Goal: Task Accomplishment & Management: Manage account settings

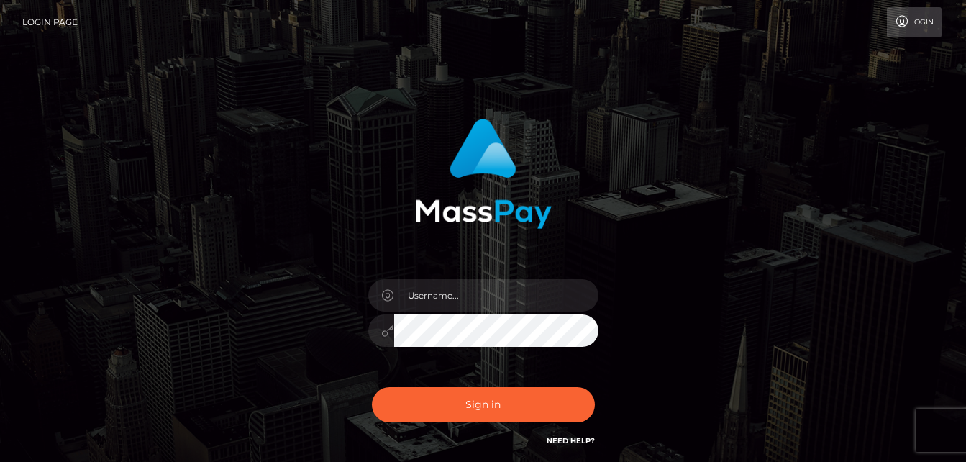
click at [504, 312] on div at bounding box center [483, 323] width 252 height 110
click at [487, 296] on input "text" at bounding box center [496, 295] width 204 height 32
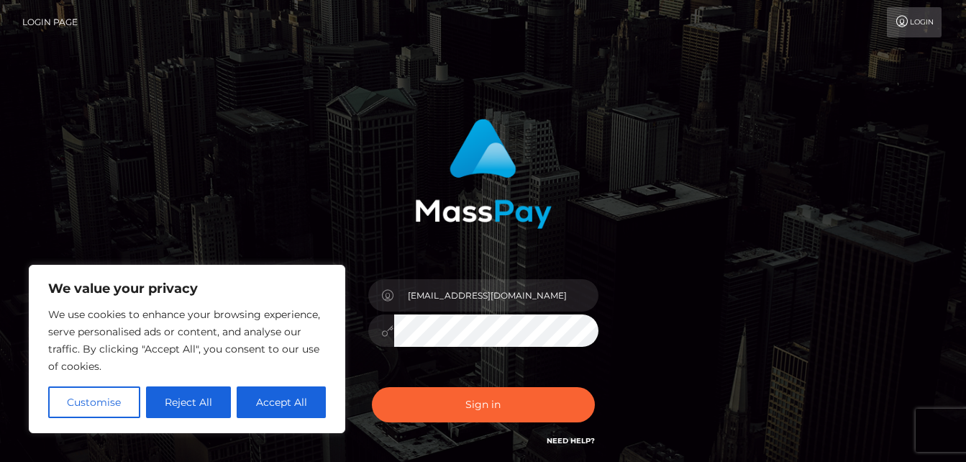
click at [458, 295] on input "10dianahot@gmail.com" at bounding box center [496, 295] width 204 height 32
type input "garciarondongloria@gmail.com"
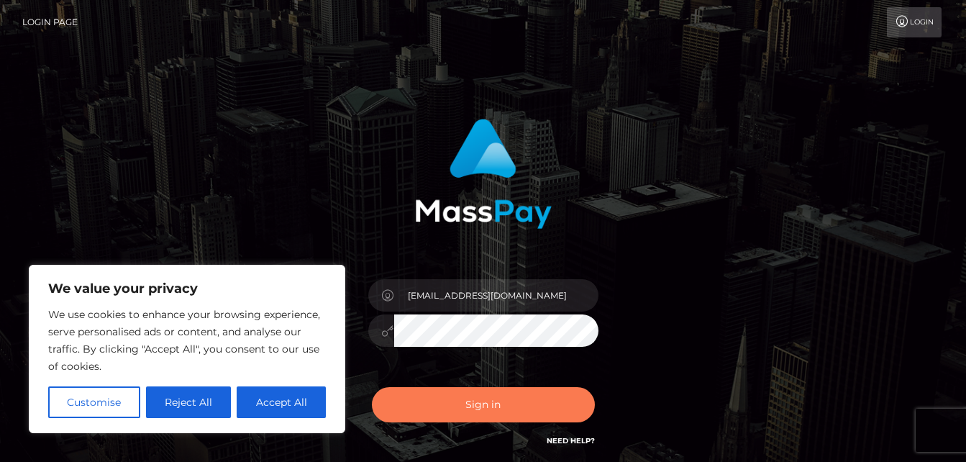
click at [409, 407] on button "Sign in" at bounding box center [483, 404] width 223 height 35
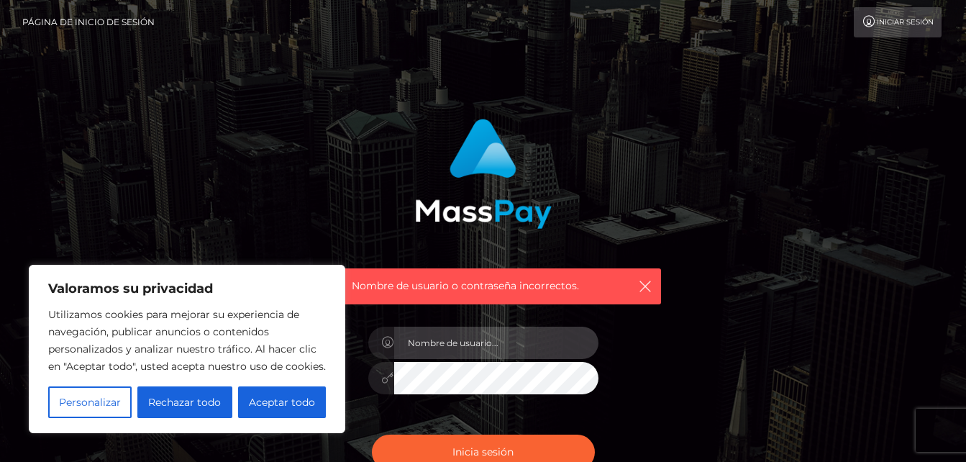
click at [498, 340] on input "text" at bounding box center [496, 343] width 204 height 32
paste input "How many tokens will you give me for it"
type input "H"
drag, startPoint x: 567, startPoint y: 337, endPoint x: 572, endPoint y: 344, distance: 8.2
paste input "How many tokens will you give me for it"
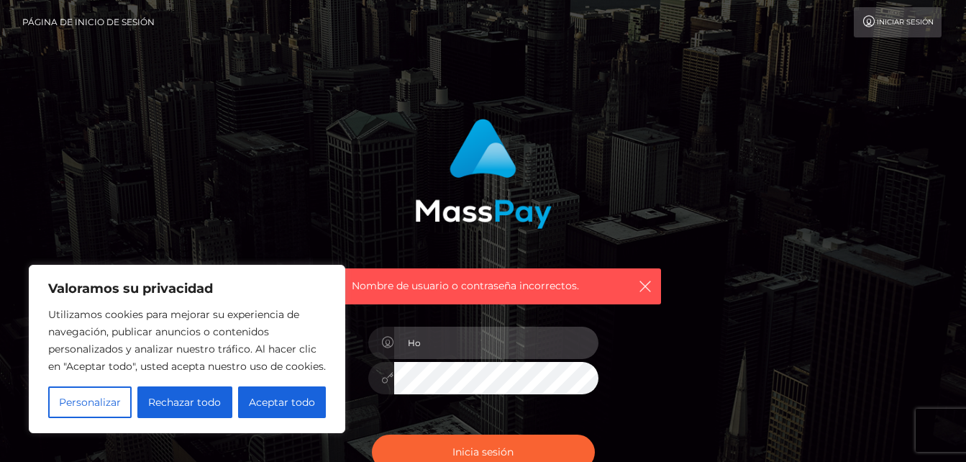
type input "H"
click at [547, 352] on input "text" at bounding box center [496, 343] width 204 height 32
paste input "How many tokens will you give me for it"
type input "H"
paste input "[EMAIL_ADDRESS][DOMAIN_NAME]"
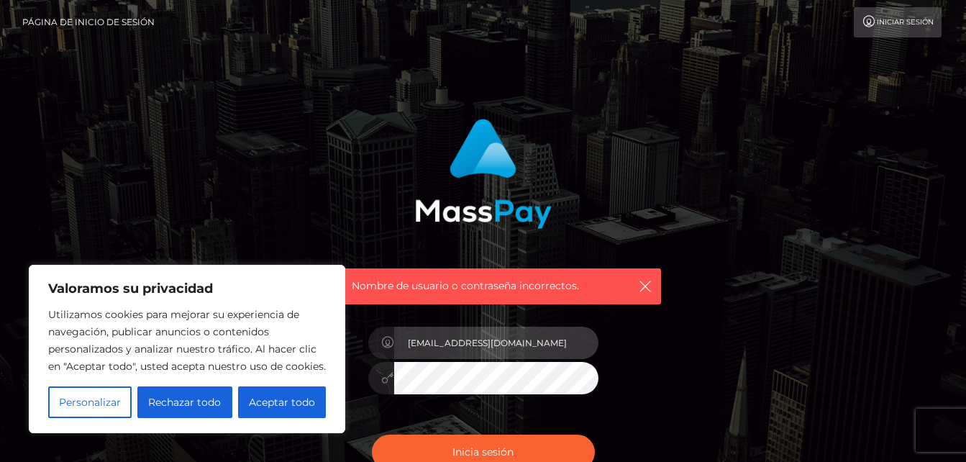
type input "[EMAIL_ADDRESS][DOMAIN_NAME]"
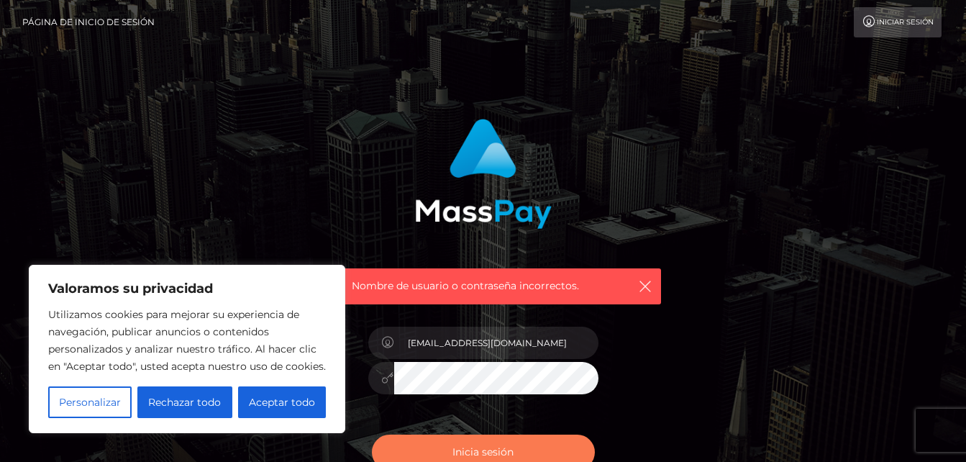
click at [502, 436] on button "Inicia sesión" at bounding box center [483, 451] width 223 height 35
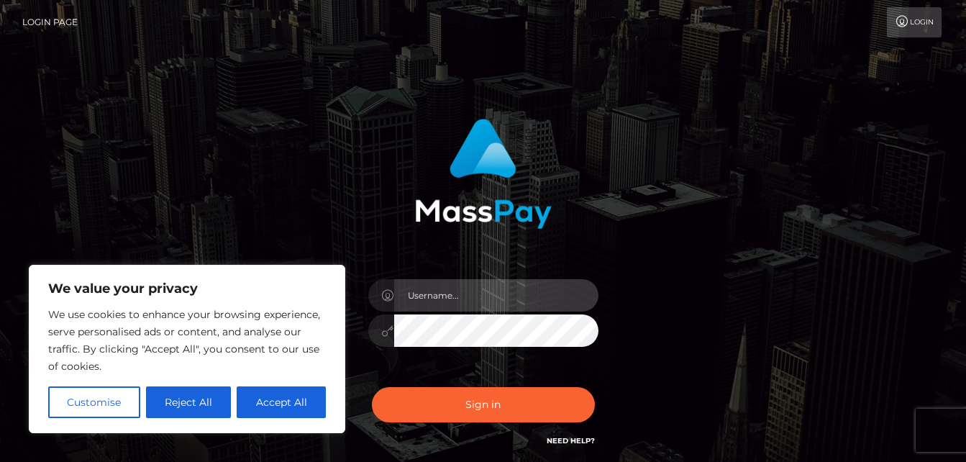
click at [498, 294] on input "text" at bounding box center [496, 295] width 204 height 32
paste input "[EMAIL_ADDRESS][DOMAIN_NAME]"
type input "garciarondongloriaisabel@gmail.com"
click at [389, 329] on icon at bounding box center [388, 331] width 12 height 12
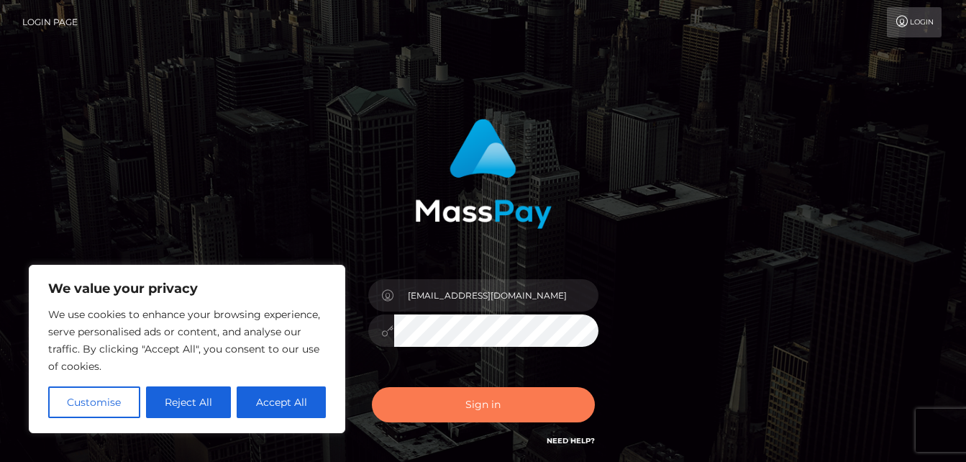
click at [408, 396] on button "Sign in" at bounding box center [483, 404] width 223 height 35
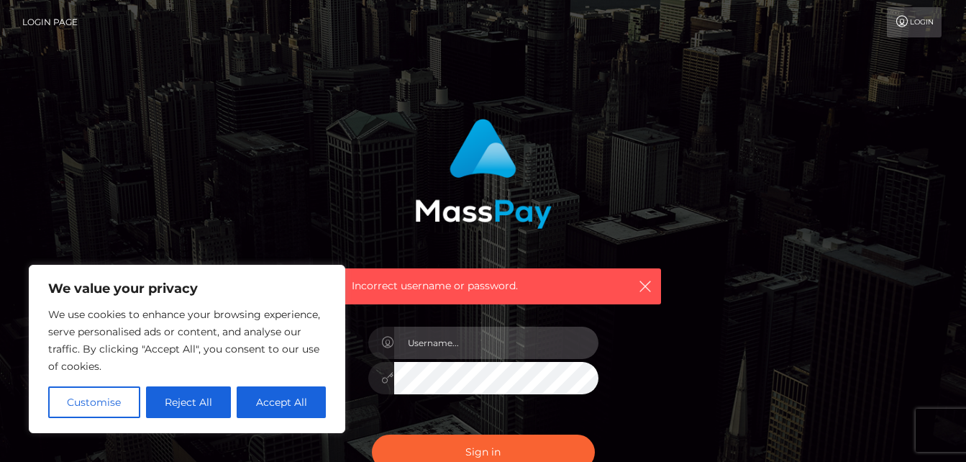
click at [470, 327] on input "text" at bounding box center [496, 343] width 204 height 32
paste input "[EMAIL_ADDRESS][DOMAIN_NAME]"
type input "[EMAIL_ADDRESS][DOMAIN_NAME]"
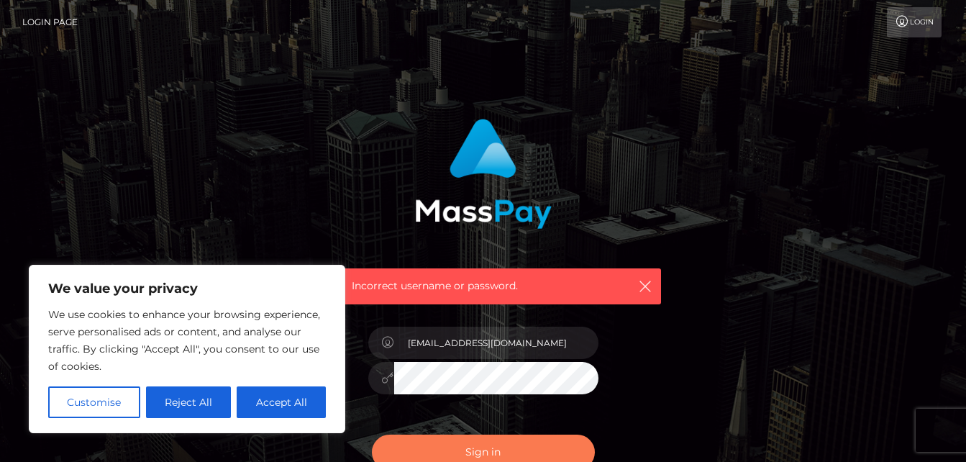
click at [529, 446] on button "Sign in" at bounding box center [483, 451] width 223 height 35
